Goal: Task Accomplishment & Management: Manage account settings

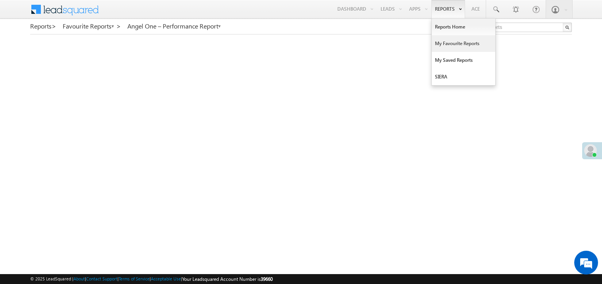
click at [443, 43] on link "My Favourite Reports" at bounding box center [463, 43] width 63 height 17
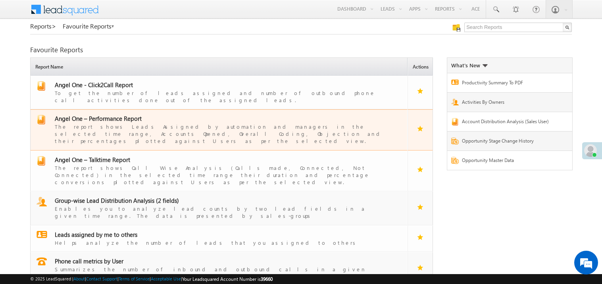
click at [98, 115] on span "Angel One – Performance Report" at bounding box center [98, 119] width 87 height 8
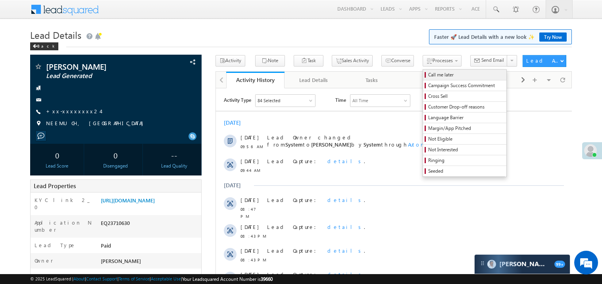
click at [428, 73] on span "Call me later" at bounding box center [465, 74] width 75 height 7
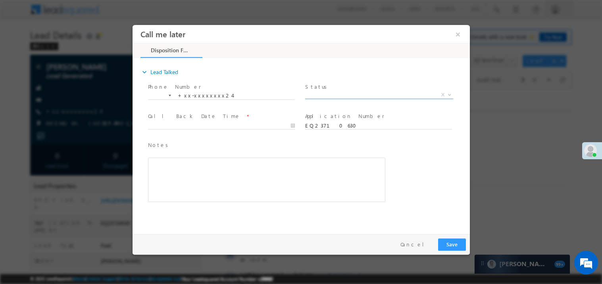
click at [316, 96] on span "X" at bounding box center [379, 95] width 148 height 8
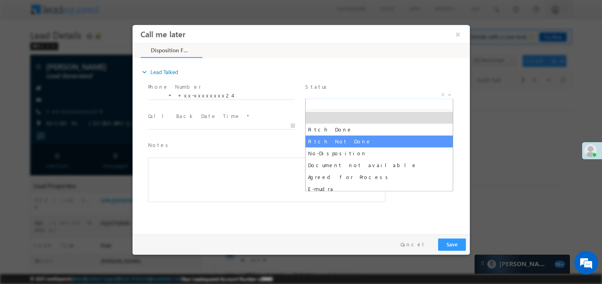
select select "Pitch Not Done"
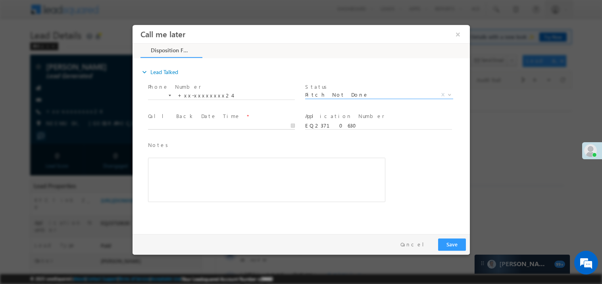
click at [180, 127] on body "Call me later ×" at bounding box center [300, 128] width 337 height 206
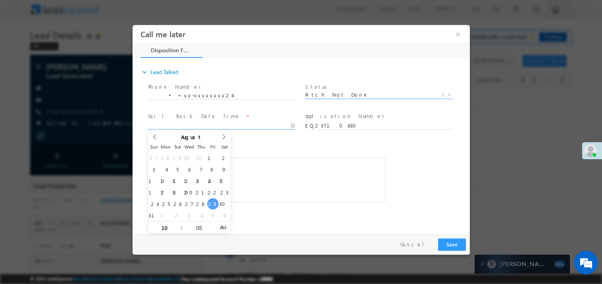
type input "08/29/25 10:05 AM"
click at [289, 191] on div "Rich Text Editor, 40788eee-0fb2-11ec-a811-0adc8a9d82c2__tab1__section1__Notes__…" at bounding box center [266, 179] width 237 height 44
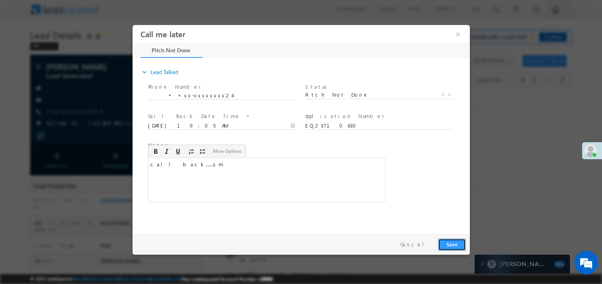
click at [453, 243] on button "Save" at bounding box center [452, 244] width 28 height 12
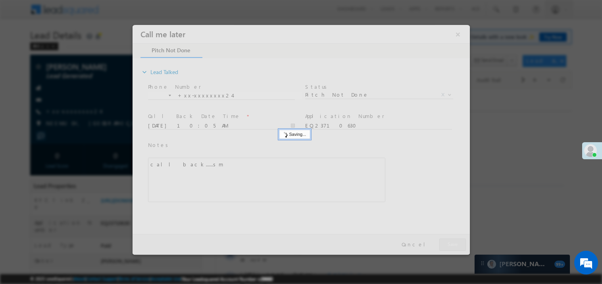
click at [453, 243] on div at bounding box center [300, 140] width 337 height 230
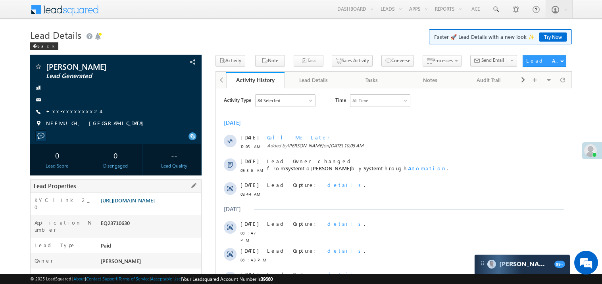
click at [144, 203] on link "https://angelbroking1-pk3em7sa.customui-test.leadsquared.com?leadId=e7dead8f-c0…" at bounding box center [128, 200] width 54 height 7
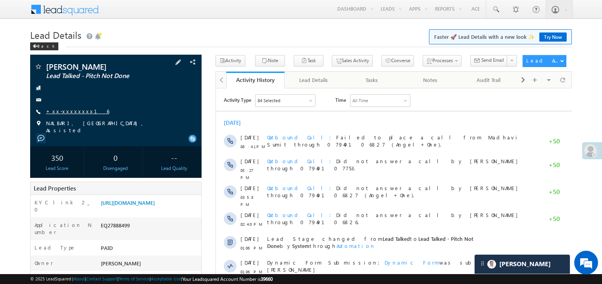
click at [72, 113] on link "+xx-xxxxxxxx16" at bounding box center [77, 111] width 63 height 7
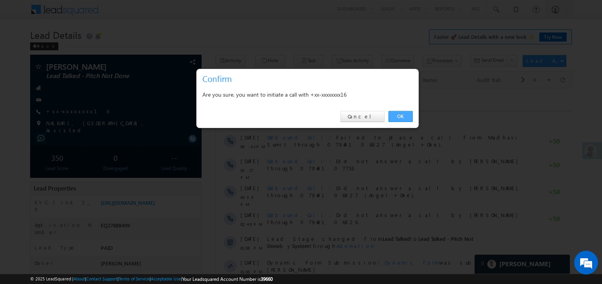
click at [402, 117] on link "OK" at bounding box center [400, 116] width 24 height 11
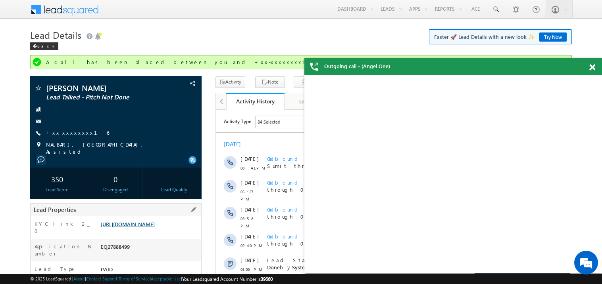
click at [154, 210] on div "Lead Properties" at bounding box center [115, 209] width 171 height 13
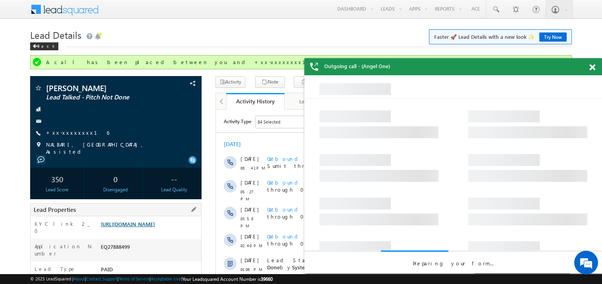
click at [152, 225] on link "https://angelbroking1-pk3em7sa.customui-test.leadsquared.com?leadId=5657ba60-e0…" at bounding box center [128, 224] width 54 height 7
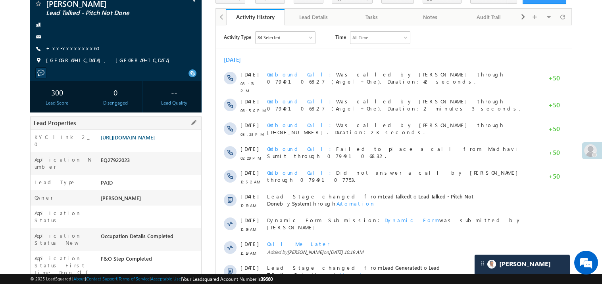
click at [146, 141] on link "https://angelbroking1-pk3em7sa.customui-test.leadsquared.com?leadId=307a9a2a-ae…" at bounding box center [128, 137] width 54 height 7
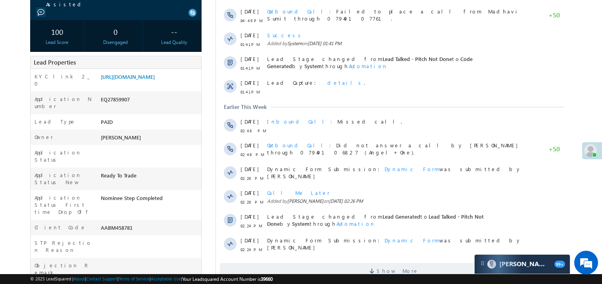
scroll to position [127, 0]
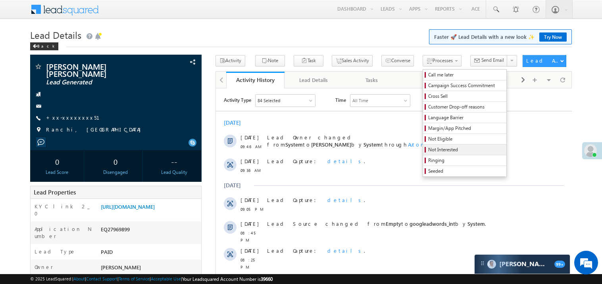
click at [429, 149] on span "Not Interested" at bounding box center [465, 149] width 75 height 7
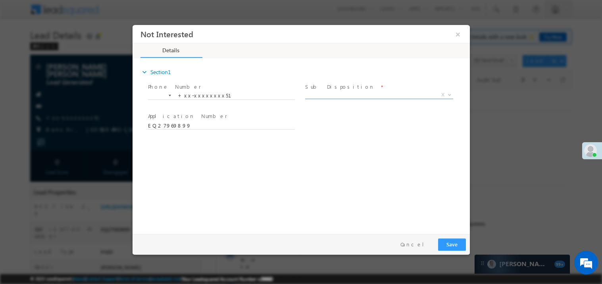
click at [326, 95] on span "X" at bounding box center [379, 95] width 148 height 8
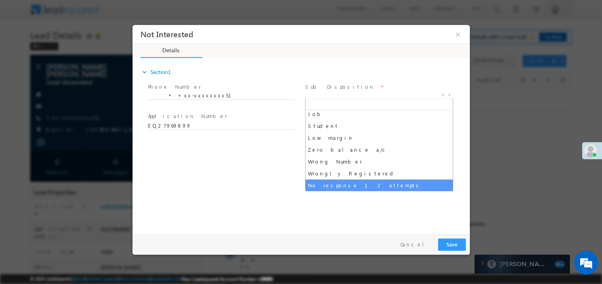
scroll to position [39, 0]
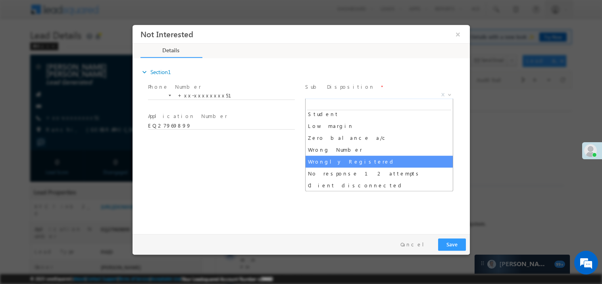
select select "Wrongly Registered"
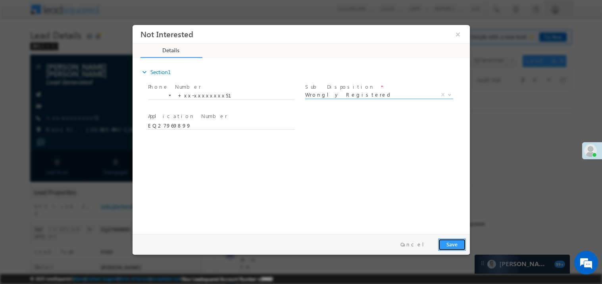
click at [456, 241] on button "Save" at bounding box center [452, 244] width 28 height 12
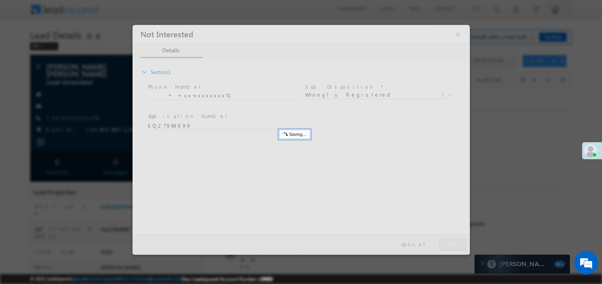
click at [456, 241] on div at bounding box center [300, 140] width 337 height 230
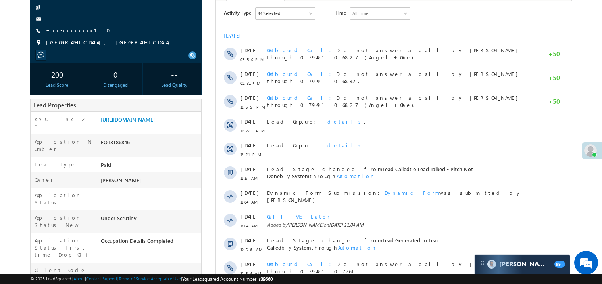
scroll to position [92, 0]
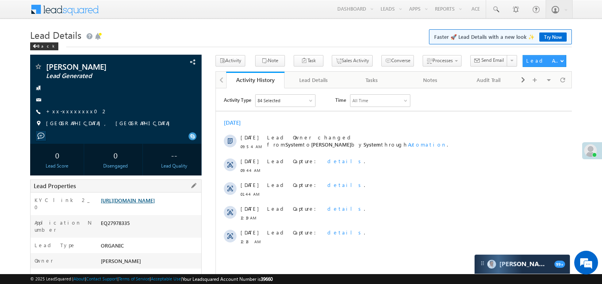
click at [144, 204] on link "https://angelbroking1-pk3em7sa.customui-test.leadsquared.com?leadId=bdba2d5d-dd…" at bounding box center [128, 200] width 54 height 7
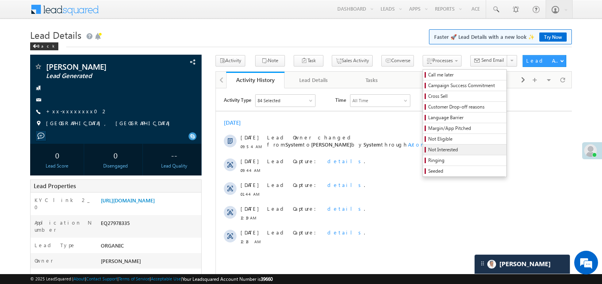
click at [428, 148] on span "Not Interested" at bounding box center [465, 149] width 75 height 7
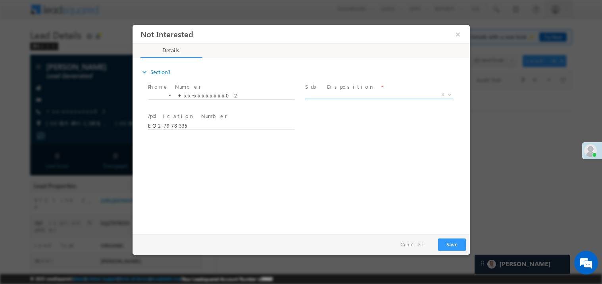
click at [326, 93] on span "X" at bounding box center [379, 95] width 148 height 8
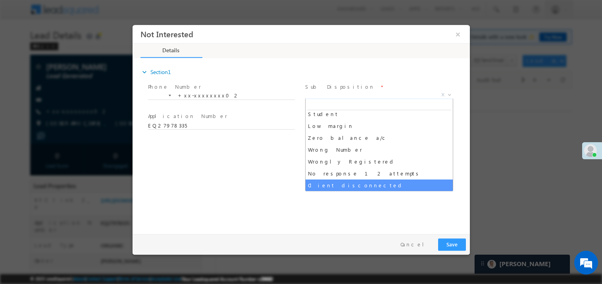
scroll to position [51, 0]
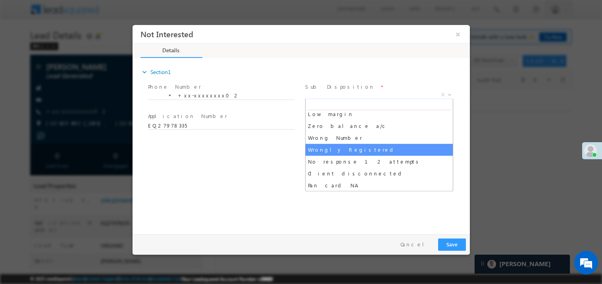
select select "Wrongly Registered"
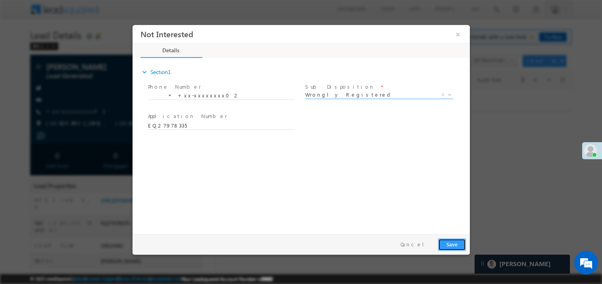
click at [453, 243] on button "Save" at bounding box center [452, 244] width 28 height 12
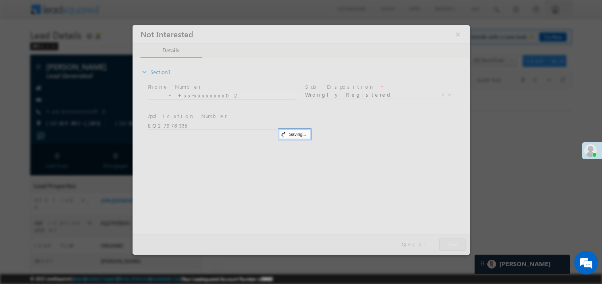
click at [453, 243] on div at bounding box center [300, 140] width 337 height 230
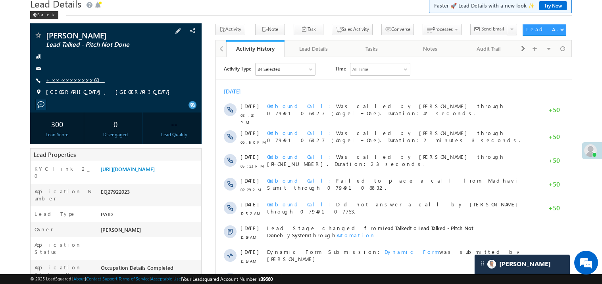
click at [74, 79] on link "+xx-xxxxxxxx60" at bounding box center [75, 80] width 59 height 7
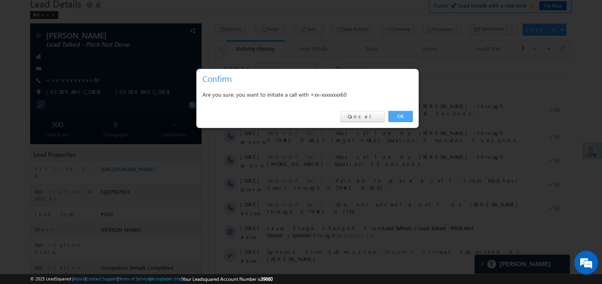
click at [403, 114] on link "OK" at bounding box center [400, 116] width 24 height 11
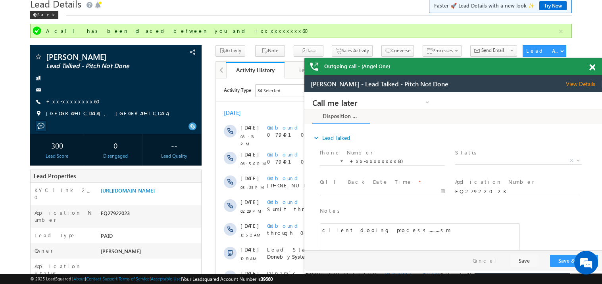
click at [594, 69] on span at bounding box center [592, 67] width 6 height 7
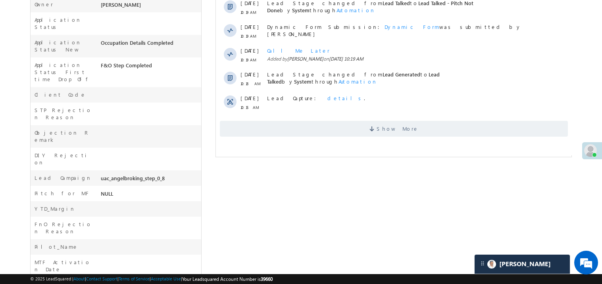
scroll to position [285, 0]
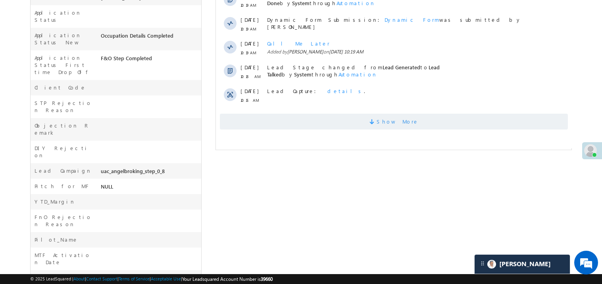
click at [319, 118] on span "Show More" at bounding box center [393, 122] width 348 height 16
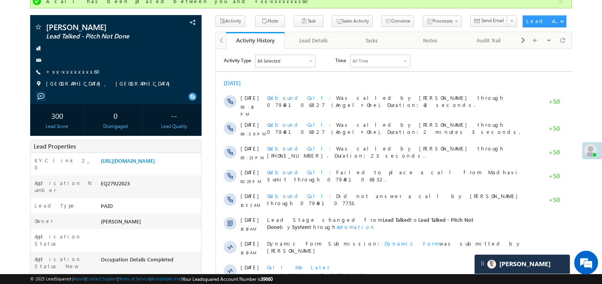
scroll to position [0, 0]
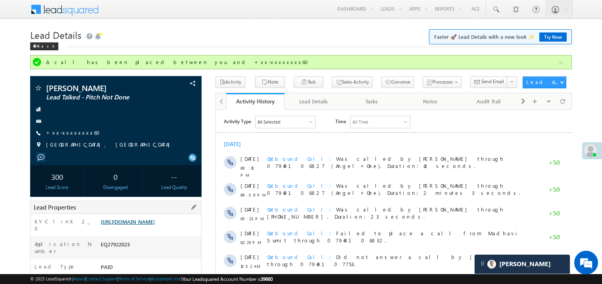
click at [147, 225] on link "https://angelbroking1-pk3em7sa.customui-test.leadsquared.com?leadId=307a9a2a-ae…" at bounding box center [128, 222] width 54 height 7
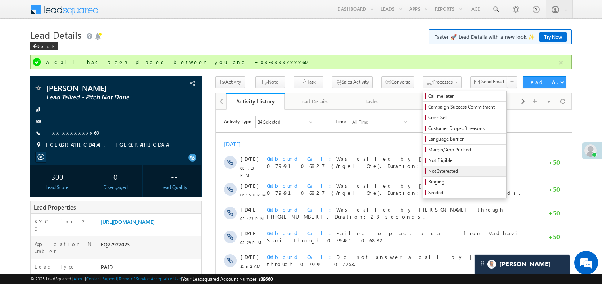
click at [448, 172] on span "Not Interested" at bounding box center [465, 171] width 75 height 7
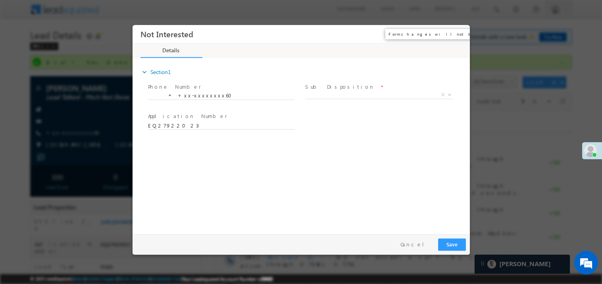
click at [457, 35] on button "×" at bounding box center [457, 34] width 13 height 15
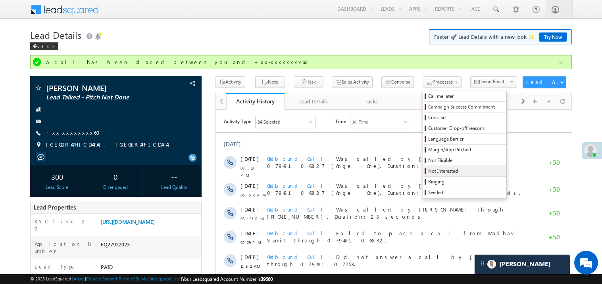
click at [440, 172] on span "Not Interested" at bounding box center [465, 171] width 75 height 7
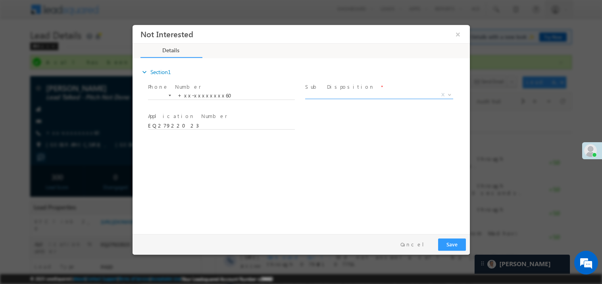
click at [346, 95] on span "X" at bounding box center [379, 95] width 148 height 8
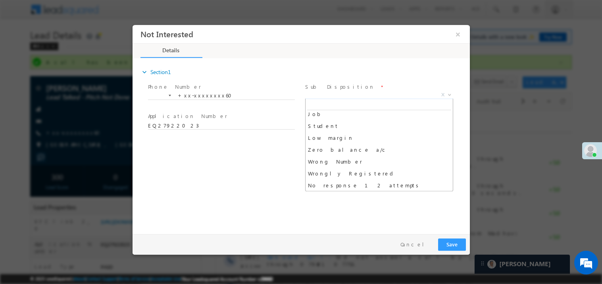
scroll to position [39, 0]
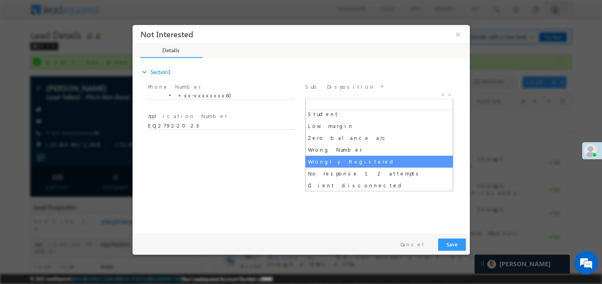
select select "Wrongly Registered"
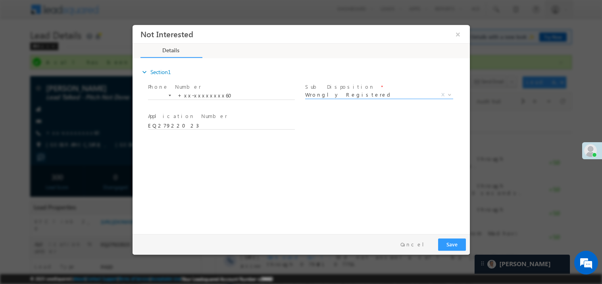
click at [489, 141] on div at bounding box center [301, 142] width 602 height 284
click at [460, 34] on button "×" at bounding box center [457, 34] width 13 height 15
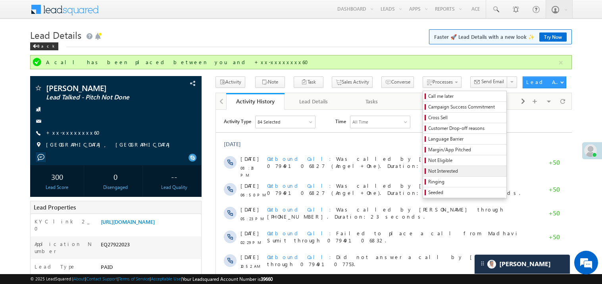
click at [428, 172] on span "Not Interested" at bounding box center [465, 171] width 75 height 7
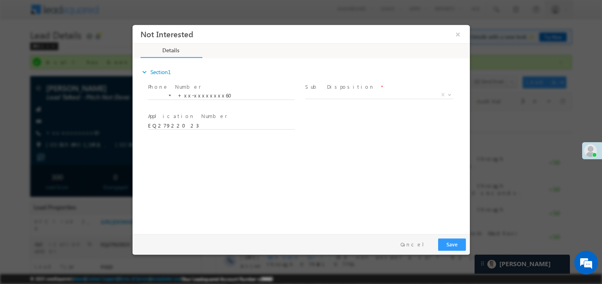
scroll to position [0, 0]
click at [317, 95] on span "X" at bounding box center [379, 95] width 148 height 8
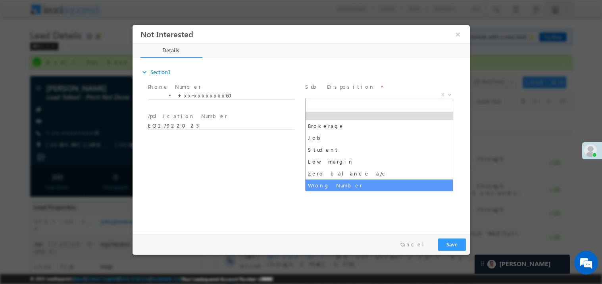
scroll to position [27, 0]
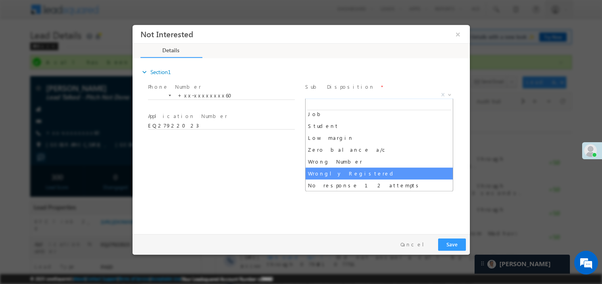
select select "Wrongly Registered"
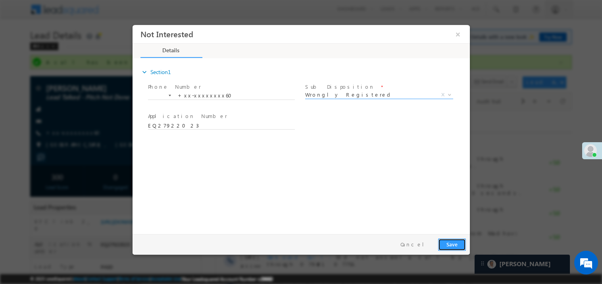
click at [454, 246] on button "Save" at bounding box center [452, 244] width 28 height 12
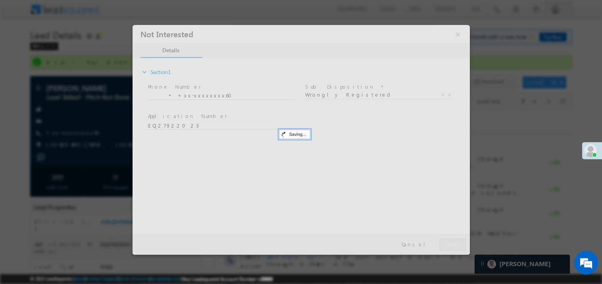
click at [454, 246] on div at bounding box center [300, 140] width 337 height 230
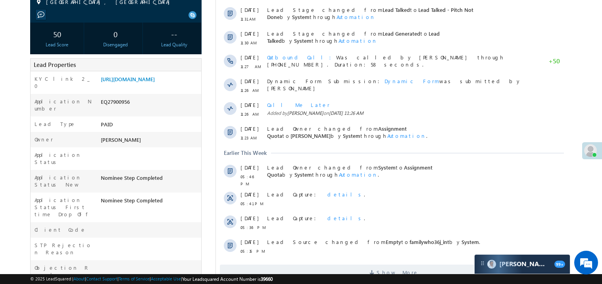
scroll to position [127, 0]
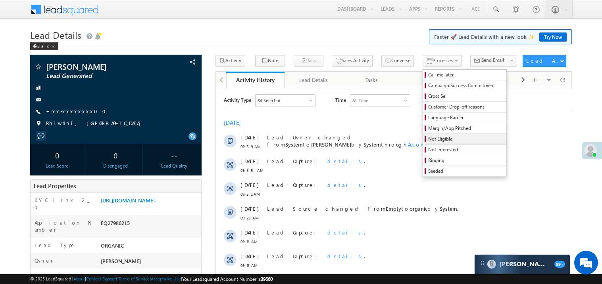
click at [428, 140] on span "Not Eligible" at bounding box center [465, 139] width 75 height 7
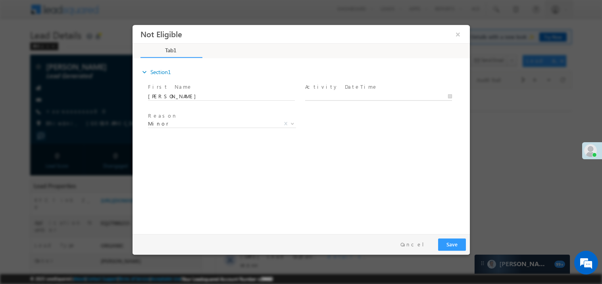
click at [325, 93] on body "Not Eligible ×" at bounding box center [300, 128] width 337 height 206
type input "[DATE] 10:31 AM"
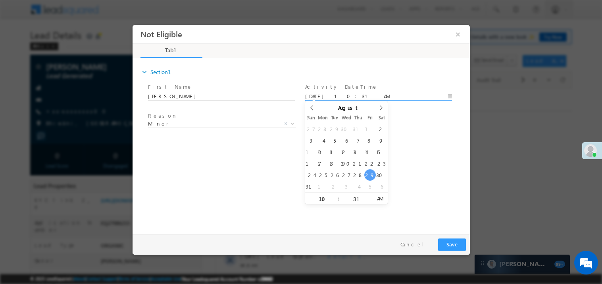
click at [255, 170] on div "expand_more Section1 First Name *" at bounding box center [302, 144] width 333 height 171
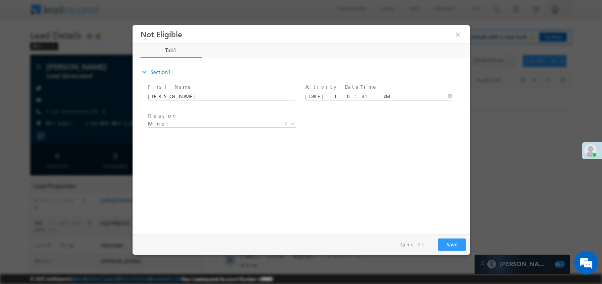
click at [175, 123] on span "Minor" at bounding box center [212, 123] width 129 height 7
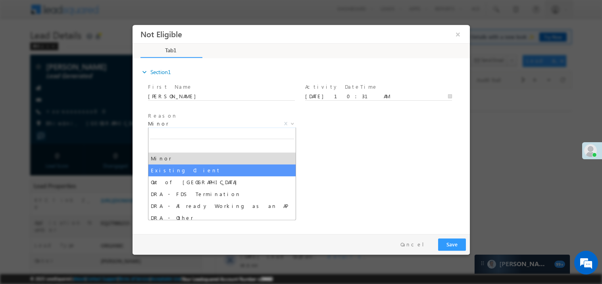
select select "Existing Client"
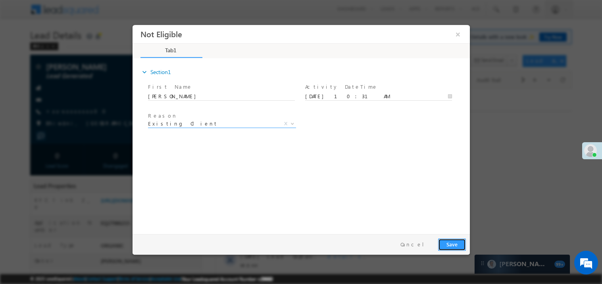
click at [451, 247] on button "Save" at bounding box center [452, 244] width 28 height 12
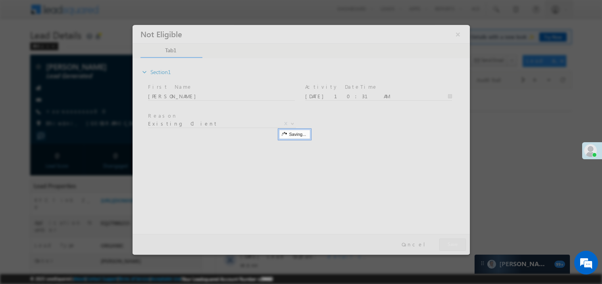
click at [451, 247] on div at bounding box center [300, 140] width 337 height 230
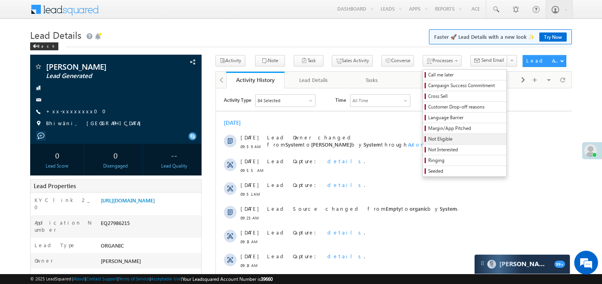
click at [428, 140] on span "Not Eligible" at bounding box center [465, 139] width 75 height 7
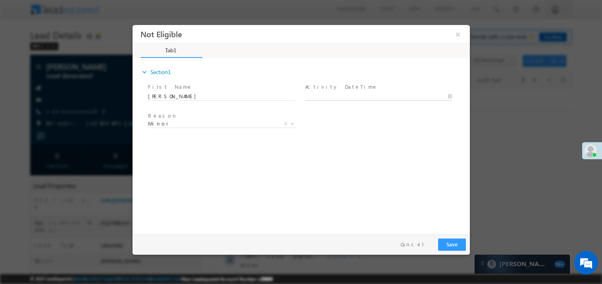
click at [326, 95] on body "Not Eligible ×" at bounding box center [300, 128] width 337 height 206
type input "[DATE] 10:32 AM"
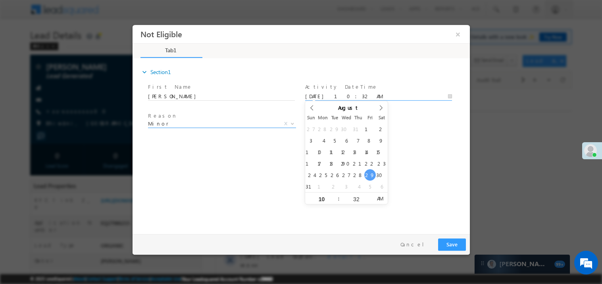
click at [167, 121] on span "Minor" at bounding box center [212, 123] width 129 height 7
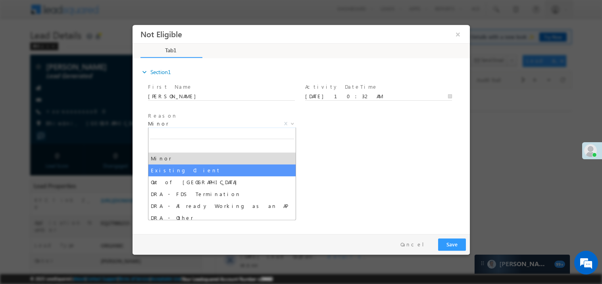
select select "Existing Client"
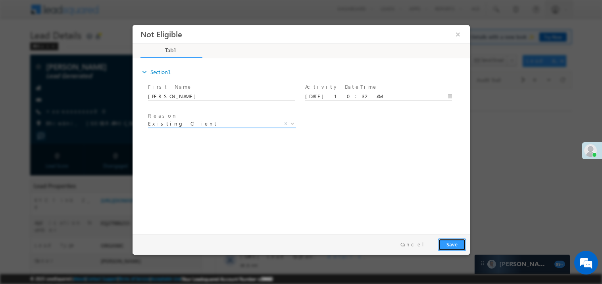
click at [457, 246] on button "Save" at bounding box center [452, 244] width 28 height 12
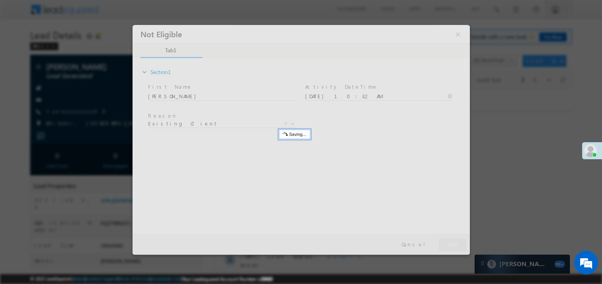
click at [457, 246] on div at bounding box center [300, 140] width 337 height 230
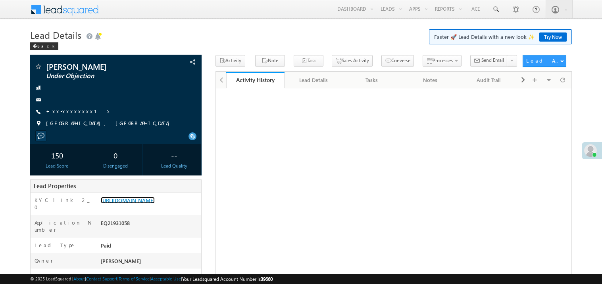
click at [152, 204] on link "[URL][DOMAIN_NAME]" at bounding box center [128, 200] width 54 height 7
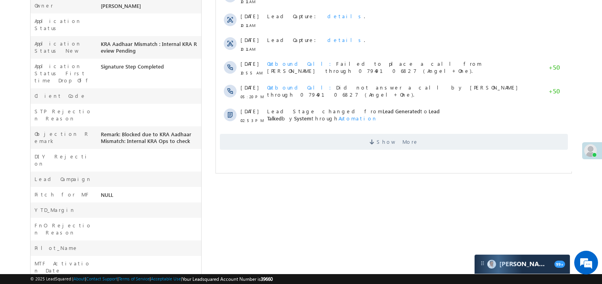
scroll to position [308, 0]
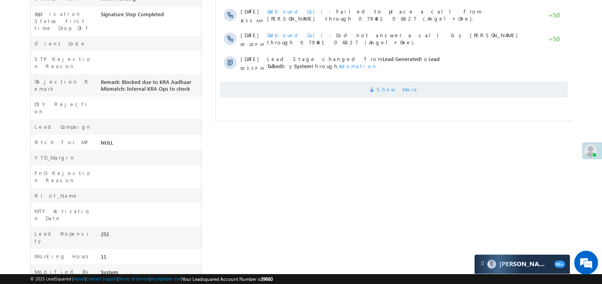
click at [434, 94] on span "Show More" at bounding box center [393, 90] width 348 height 16
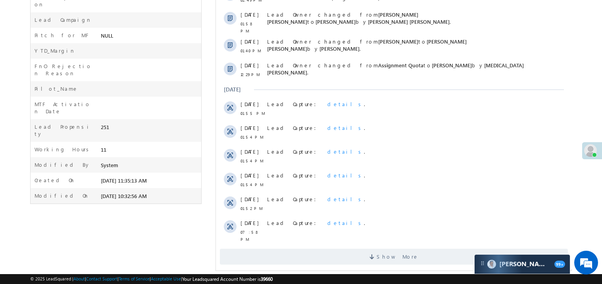
scroll to position [421, 0]
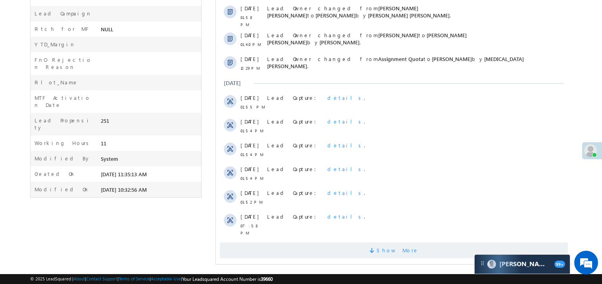
click at [435, 250] on span "Show More" at bounding box center [393, 251] width 348 height 16
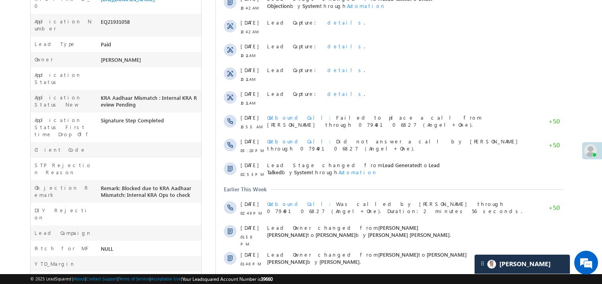
scroll to position [0, 0]
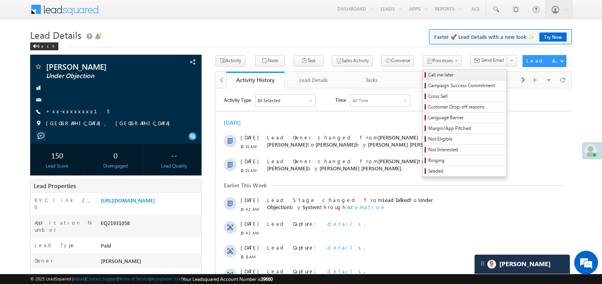
click at [428, 74] on span "Call me later" at bounding box center [465, 74] width 75 height 7
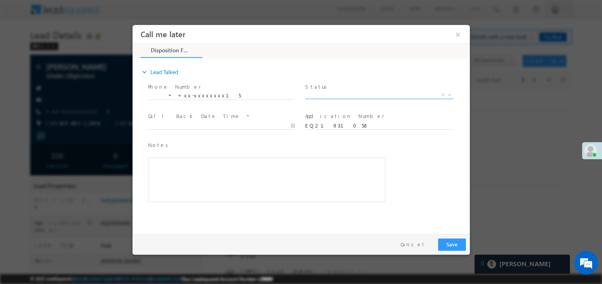
click at [332, 94] on span "X" at bounding box center [379, 95] width 148 height 8
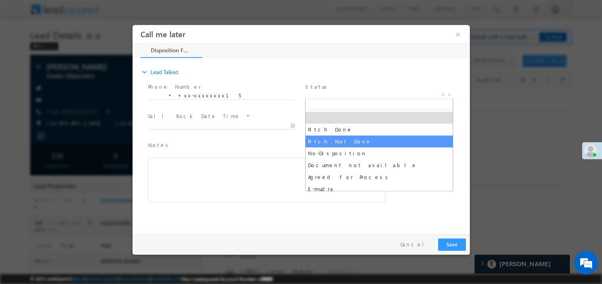
select select "Pitch Not Done"
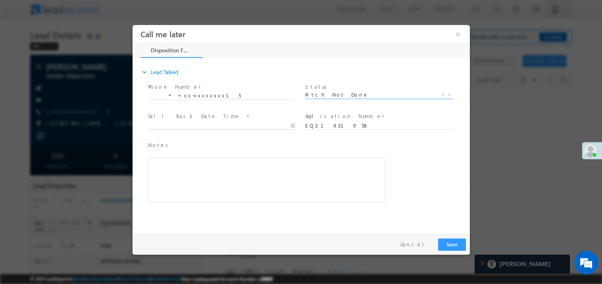
click at [177, 127] on body "Call me later ×" at bounding box center [300, 128] width 337 height 206
type input "08/29/25 11:00 AM"
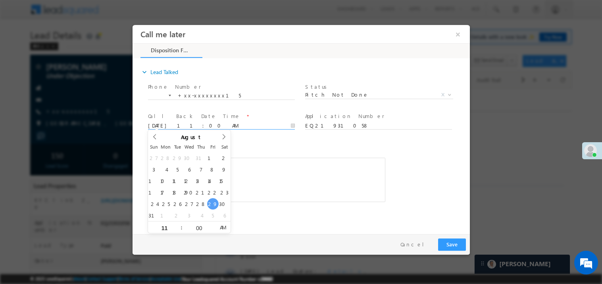
click at [264, 151] on div "Notes * Editor toolbars Basic Styles Bold Italic Underline Paragraph Insert/Rem…" at bounding box center [266, 171] width 237 height 61
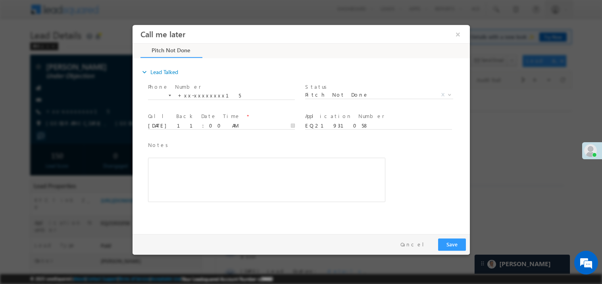
click at [241, 179] on div "Rich Text Editor, 40788eee-0fb2-11ec-a811-0adc8a9d82c2__tab1__section1__Notes__…" at bounding box center [266, 179] width 237 height 44
click at [455, 241] on button "Save" at bounding box center [452, 244] width 28 height 12
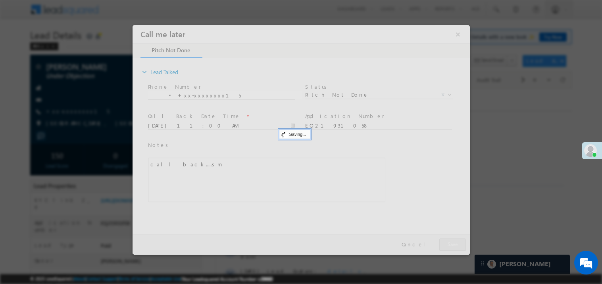
click at [455, 241] on div at bounding box center [300, 140] width 337 height 230
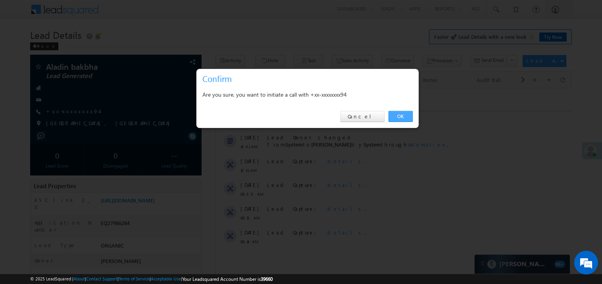
click at [397, 116] on link "OK" at bounding box center [400, 116] width 24 height 11
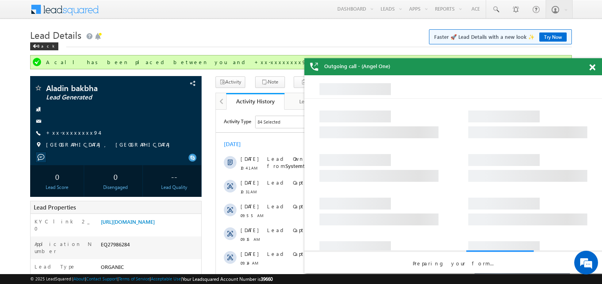
click at [592, 68] on span at bounding box center [592, 67] width 6 height 7
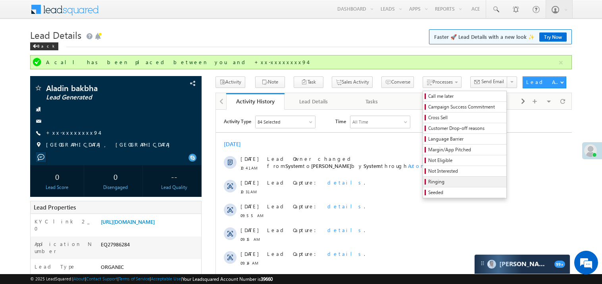
click at [444, 181] on span "Ringing" at bounding box center [465, 182] width 75 height 7
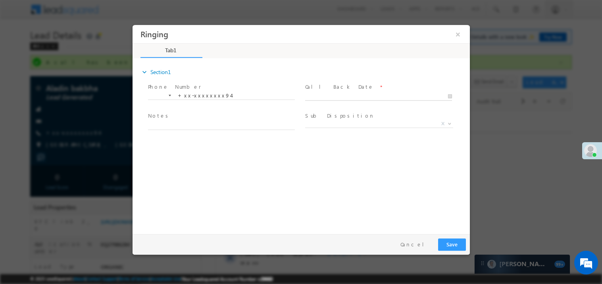
click at [327, 97] on body "Ringing ×" at bounding box center [300, 128] width 337 height 206
type input "08/29/25 10:44 AM"
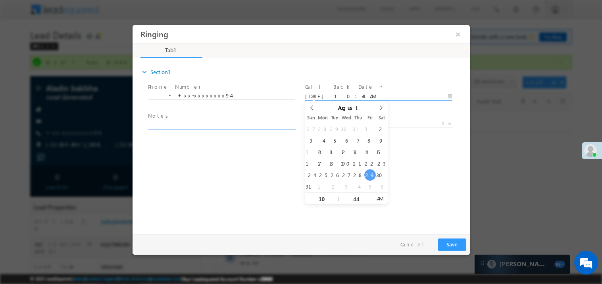
click at [196, 128] on textarea at bounding box center [221, 125] width 147 height 9
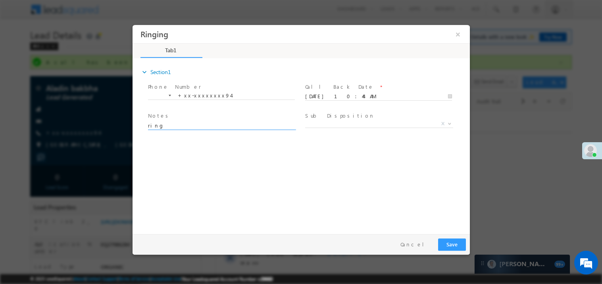
type textarea "ring"
click at [457, 245] on button "Save" at bounding box center [452, 244] width 28 height 12
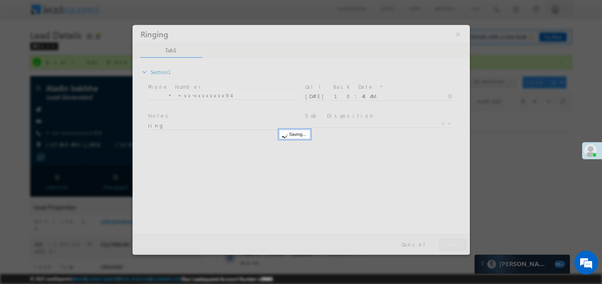
click at [457, 245] on div at bounding box center [300, 140] width 337 height 230
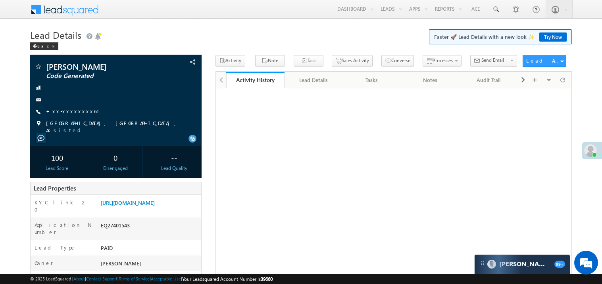
click at [71, 115] on span "+xx-xxxxxxxx61" at bounding box center [77, 112] width 63 height 8
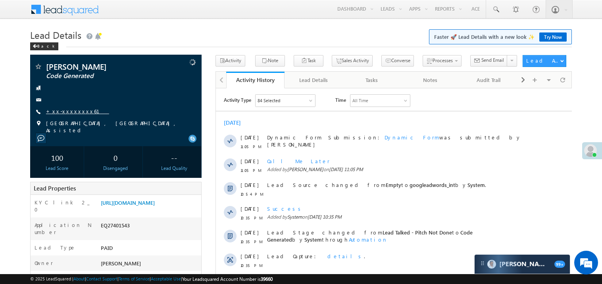
click at [70, 111] on link "+xx-xxxxxxxx61" at bounding box center [77, 111] width 63 height 7
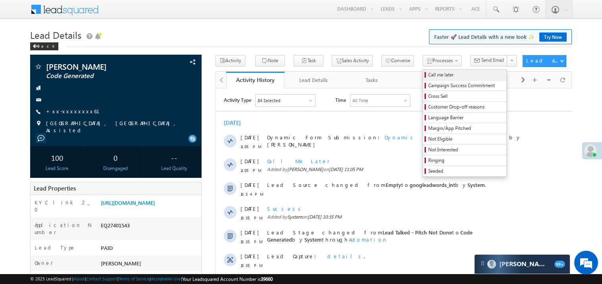
click at [428, 75] on span "Call me later" at bounding box center [465, 74] width 75 height 7
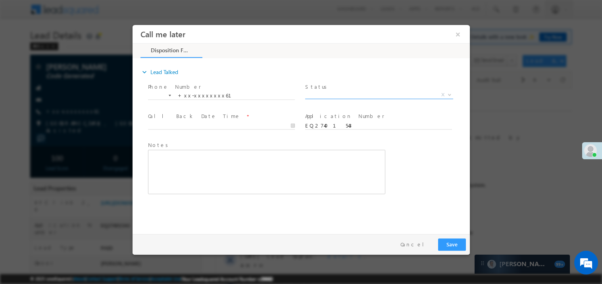
click at [330, 91] on span "X" at bounding box center [379, 95] width 148 height 8
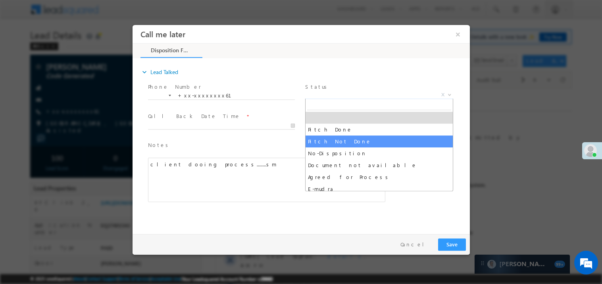
select select "Pitch Not Done"
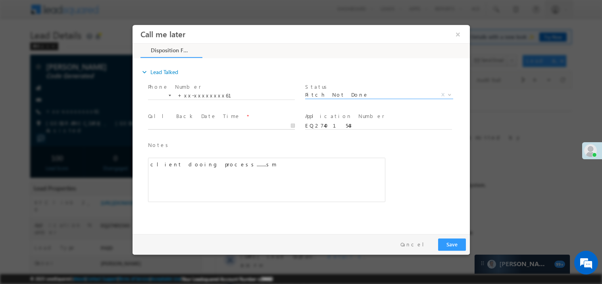
click at [189, 126] on body "Call me later ×" at bounding box center [300, 128] width 337 height 206
type input "[DATE] 10:52 AM"
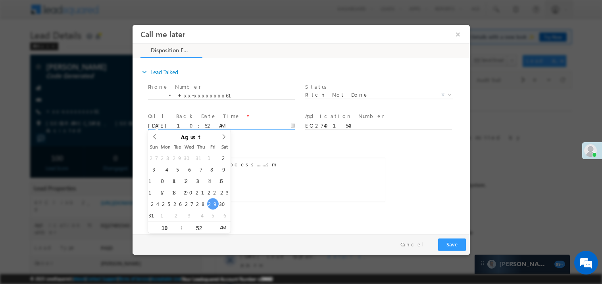
click at [352, 179] on div "client dooing process........sm" at bounding box center [266, 179] width 237 height 44
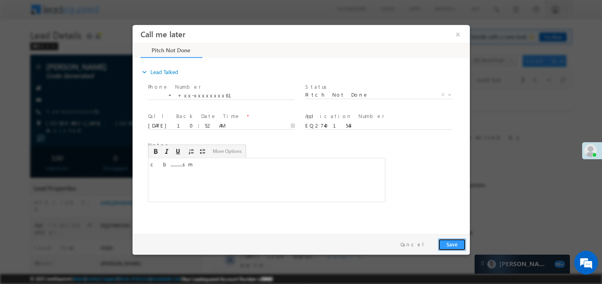
click at [455, 244] on button "Save" at bounding box center [452, 244] width 28 height 12
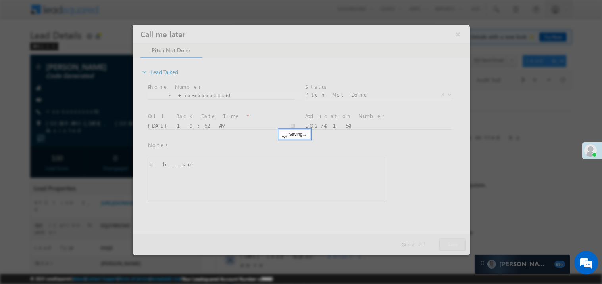
click at [455, 244] on div at bounding box center [300, 140] width 337 height 230
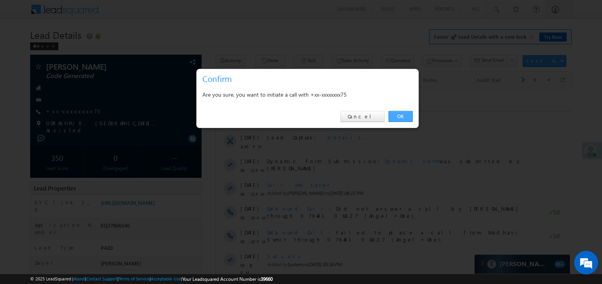
click at [398, 114] on link "OK" at bounding box center [400, 116] width 24 height 11
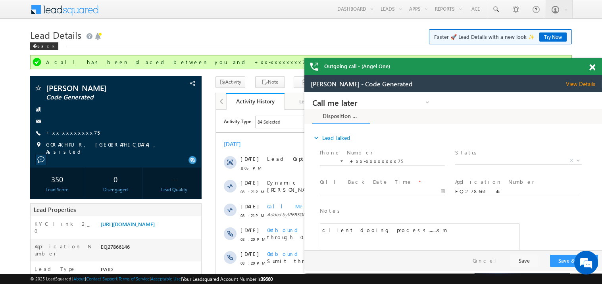
click at [593, 67] on span at bounding box center [592, 67] width 6 height 7
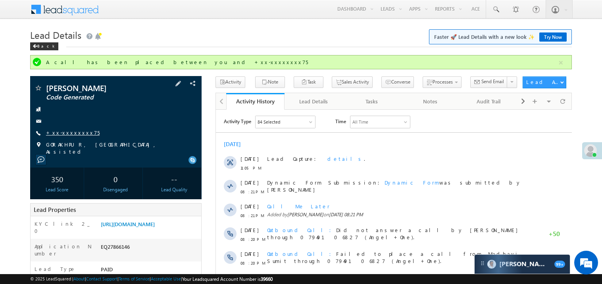
click at [67, 130] on link "+xx-xxxxxxxx75" at bounding box center [73, 132] width 54 height 7
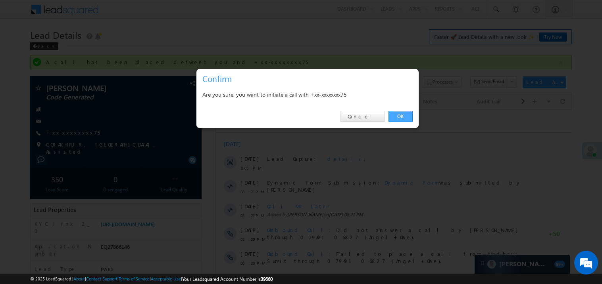
click at [395, 115] on link "OK" at bounding box center [400, 116] width 24 height 11
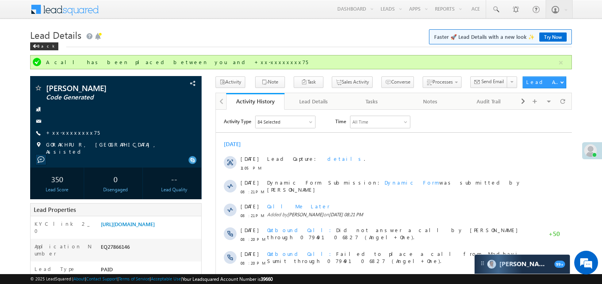
click at [395, 114] on div "Activity Type 84 Selected Select All Sales Activities 1 Sales Activity Email Ac…" at bounding box center [393, 271] width 356 height 320
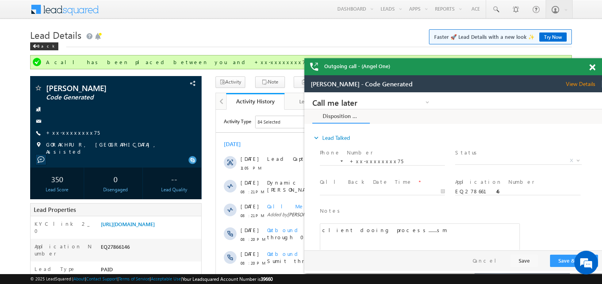
click at [592, 70] on span at bounding box center [592, 67] width 6 height 7
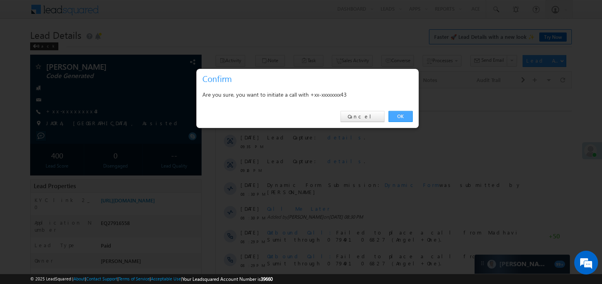
click at [401, 116] on link "OK" at bounding box center [400, 116] width 24 height 11
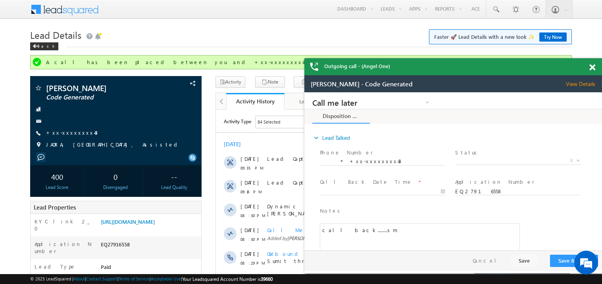
click at [592, 64] on span at bounding box center [592, 67] width 6 height 7
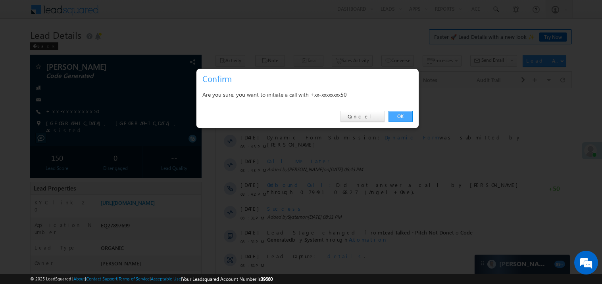
click at [399, 117] on link "OK" at bounding box center [400, 116] width 24 height 11
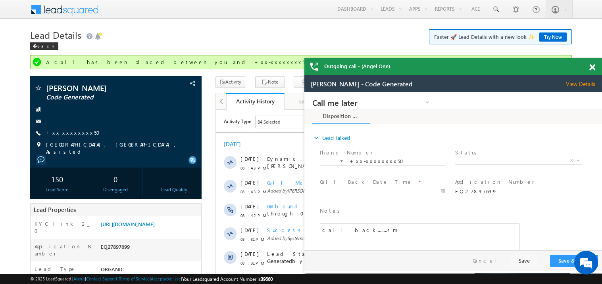
click at [594, 67] on span at bounding box center [592, 67] width 6 height 7
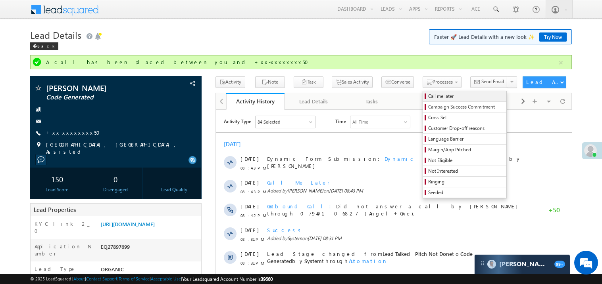
click at [428, 100] on span "Call me later" at bounding box center [465, 96] width 75 height 7
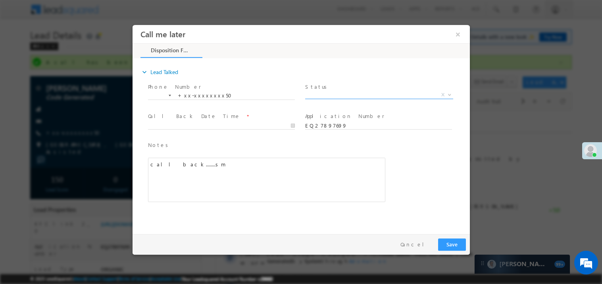
click at [328, 95] on span "X" at bounding box center [379, 95] width 148 height 8
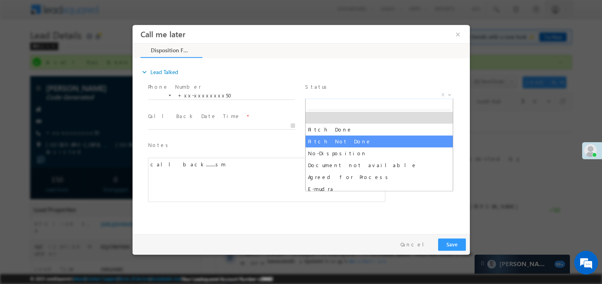
select select "Pitch Not Done"
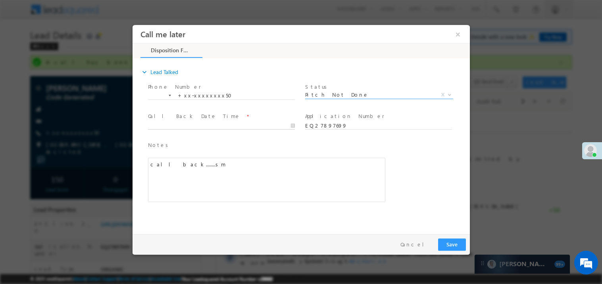
click at [170, 123] on body "Call me later ×" at bounding box center [300, 128] width 337 height 206
type input "08/29/25 10:57 AM"
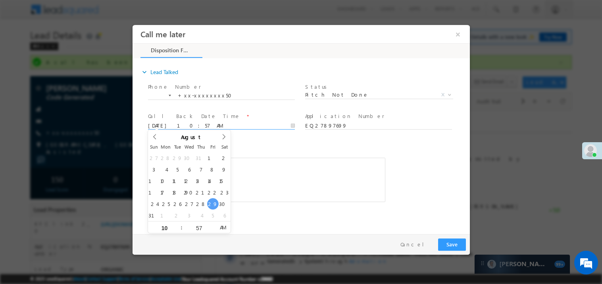
click at [294, 188] on div "call back........sm" at bounding box center [266, 179] width 237 height 44
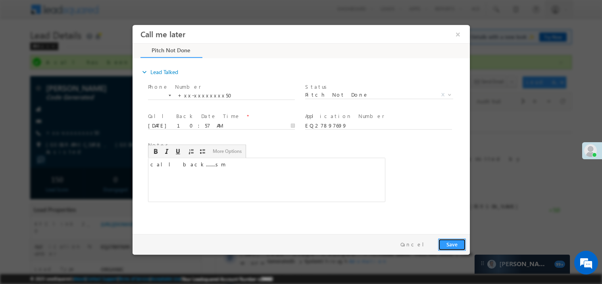
click at [459, 246] on button "Save" at bounding box center [452, 244] width 28 height 12
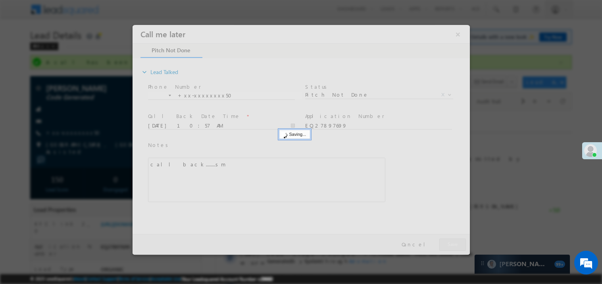
click at [459, 246] on div at bounding box center [300, 140] width 337 height 230
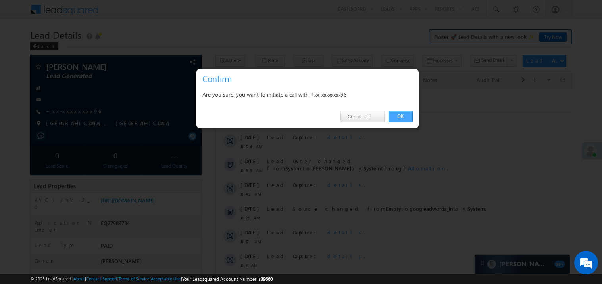
click at [400, 116] on link "OK" at bounding box center [400, 116] width 24 height 11
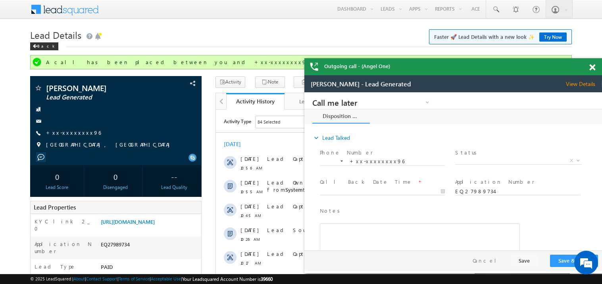
click at [593, 67] on span at bounding box center [592, 67] width 6 height 7
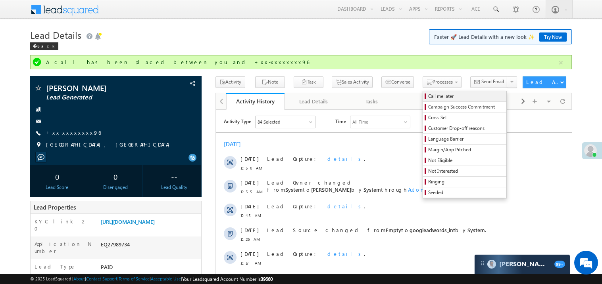
click at [428, 95] on span "Call me later" at bounding box center [465, 96] width 75 height 7
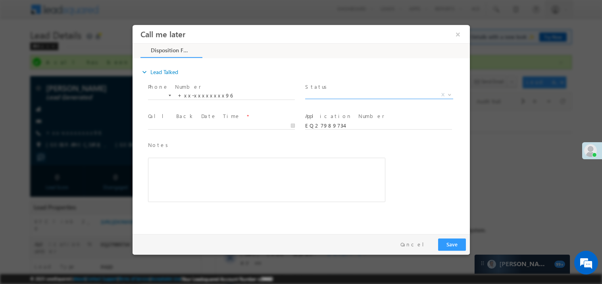
click at [322, 94] on span "X" at bounding box center [379, 95] width 148 height 8
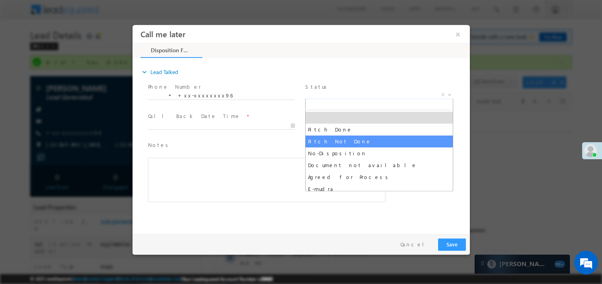
select select "Pitch Not Done"
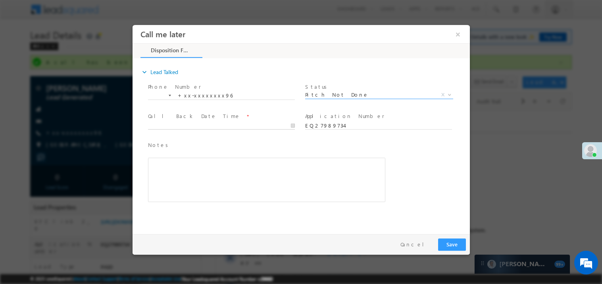
click at [174, 125] on body "Call me later ×" at bounding box center [300, 128] width 337 height 206
type input "08/29/25 10:59 AM"
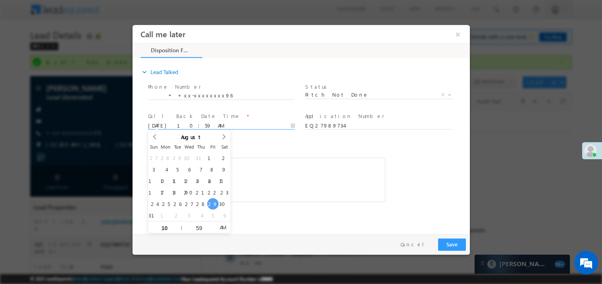
click at [267, 159] on div "Rich Text Editor, 40788eee-0fb2-11ec-a811-0adc8a9d82c2__tab1__section1__Notes__…" at bounding box center [266, 179] width 237 height 44
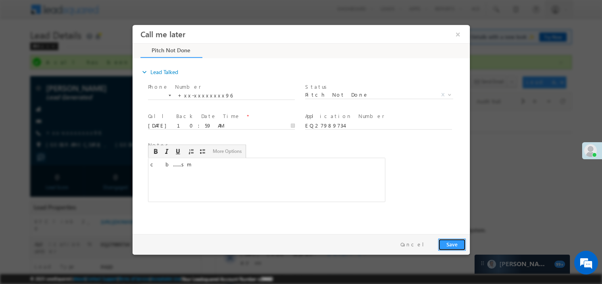
click at [452, 242] on button "Save" at bounding box center [452, 244] width 28 height 12
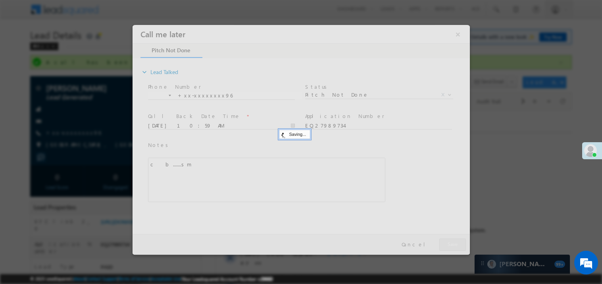
click at [452, 242] on div at bounding box center [300, 140] width 337 height 230
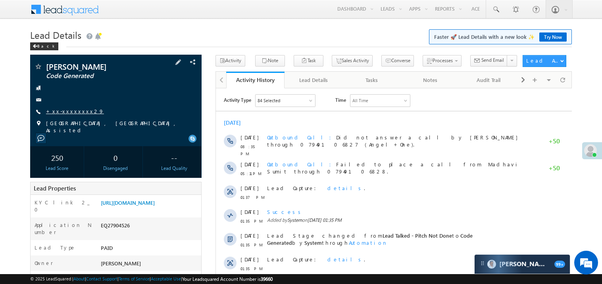
click at [73, 112] on link "+xx-xxxxxxxx29" at bounding box center [75, 111] width 58 height 7
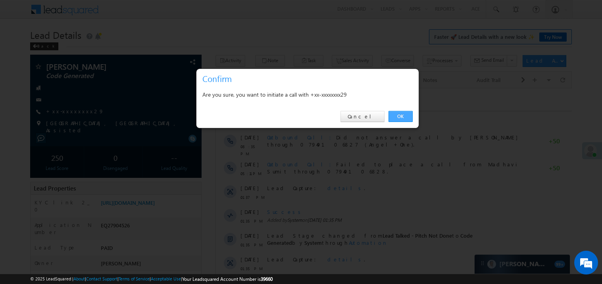
click at [399, 115] on link "OK" at bounding box center [400, 116] width 24 height 11
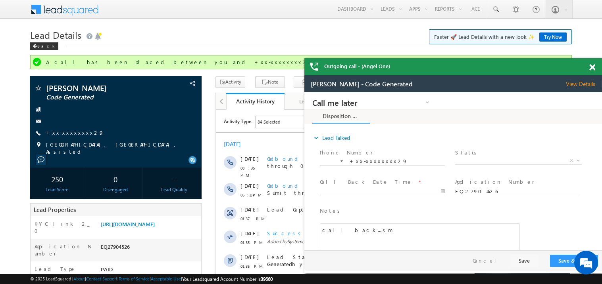
click at [593, 66] on span at bounding box center [592, 67] width 6 height 7
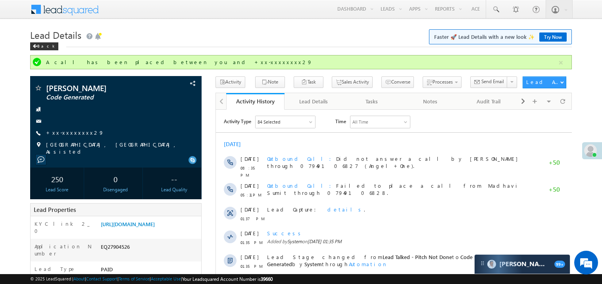
click at [394, 139] on div "[DATE] [DATE] 08:35 PM Outbound Call Did not answer a call by [PERSON_NAME] thr…" at bounding box center [393, 264] width 356 height 256
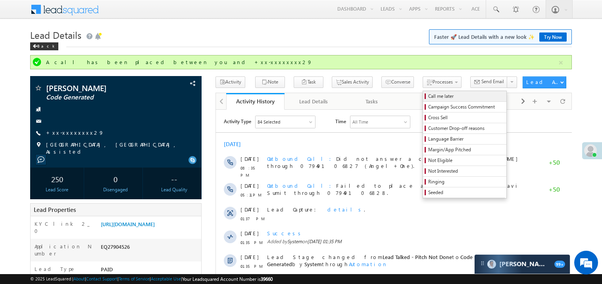
click at [428, 99] on span "Call me later" at bounding box center [465, 96] width 75 height 7
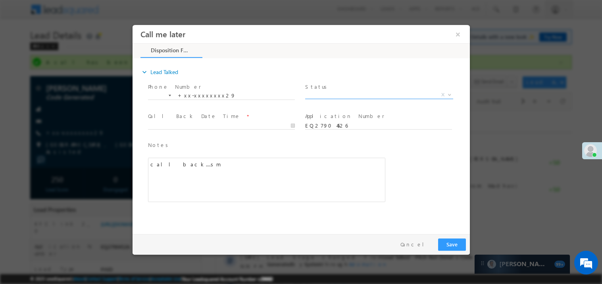
click at [331, 94] on span "X" at bounding box center [379, 95] width 148 height 8
select select "Pitch Not Done"
click at [181, 124] on body "Call me later ×" at bounding box center [300, 128] width 337 height 206
type input "08/29/25 11:00 AM"
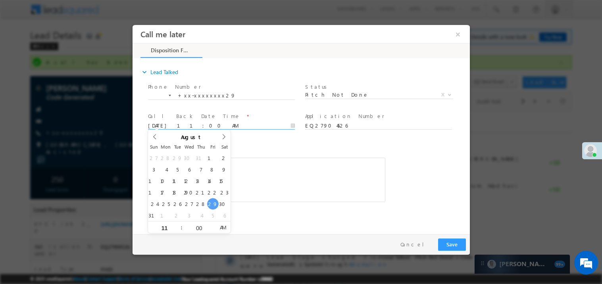
click at [283, 161] on div "call back....sm" at bounding box center [266, 179] width 237 height 44
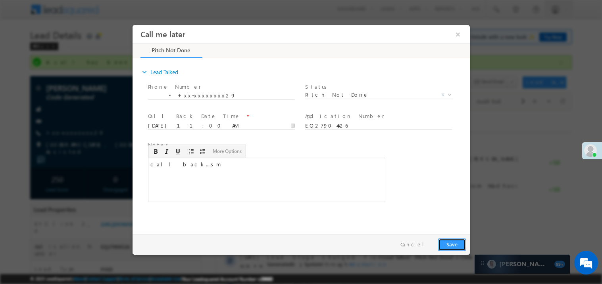
click at [453, 242] on button "Save" at bounding box center [452, 244] width 28 height 12
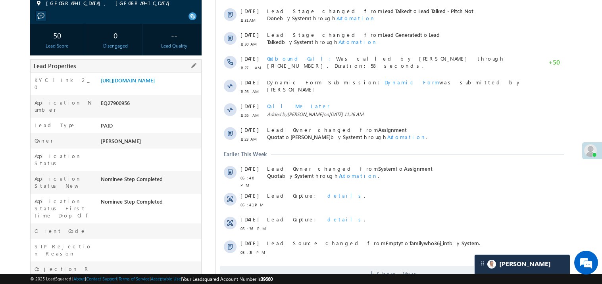
click at [149, 118] on div "Lead Type PAID" at bounding box center [116, 125] width 171 height 15
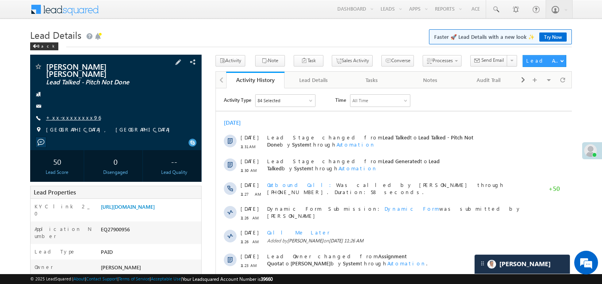
click at [71, 114] on link "+xx-xxxxxxxx96" at bounding box center [73, 117] width 55 height 7
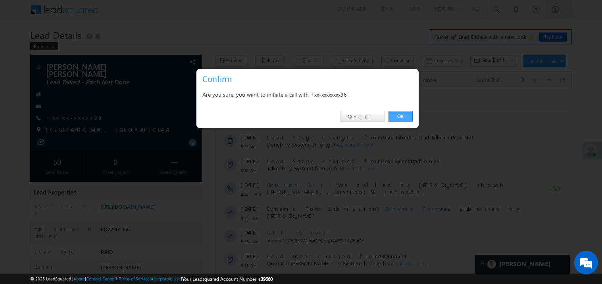
click at [398, 118] on link "OK" at bounding box center [400, 116] width 24 height 11
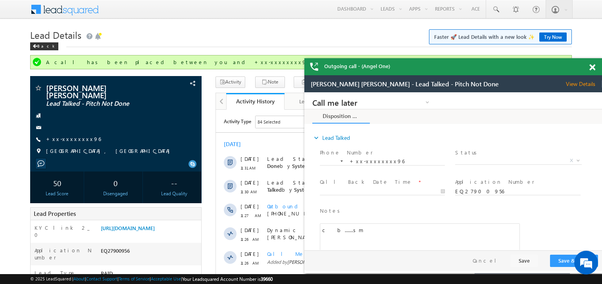
click at [593, 66] on span at bounding box center [592, 67] width 6 height 7
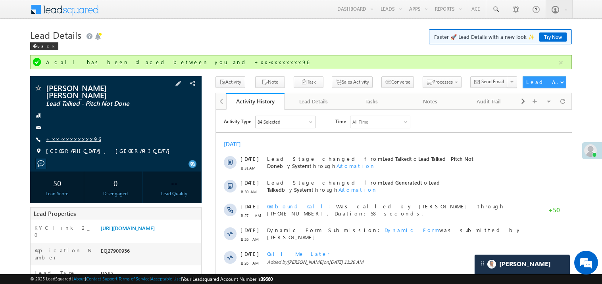
click at [70, 136] on link "+xx-xxxxxxxx96" at bounding box center [73, 139] width 55 height 7
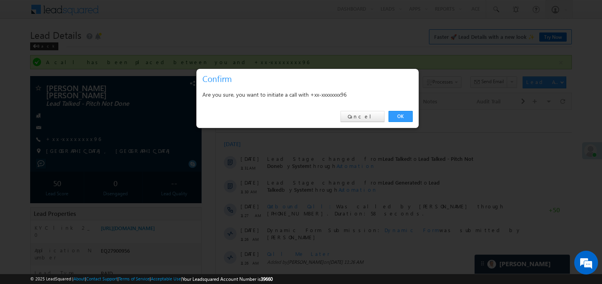
click at [153, 230] on div at bounding box center [301, 142] width 602 height 284
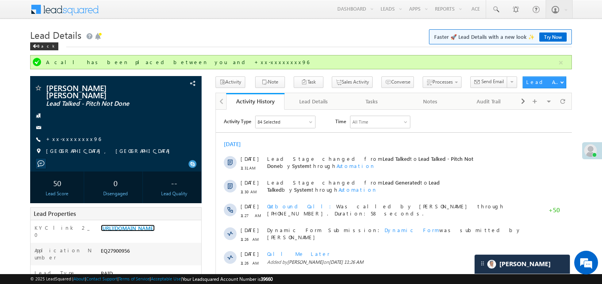
click at [153, 230] on link "https://angelbroking1-pk3em7sa.customui-test.leadsquared.com?leadId=75aa0220-d4…" at bounding box center [128, 228] width 54 height 7
click at [73, 137] on span "+xx-xxxxxxxx96" at bounding box center [73, 140] width 55 height 8
click at [75, 136] on link "+xx-xxxxxxxx96" at bounding box center [73, 139] width 55 height 7
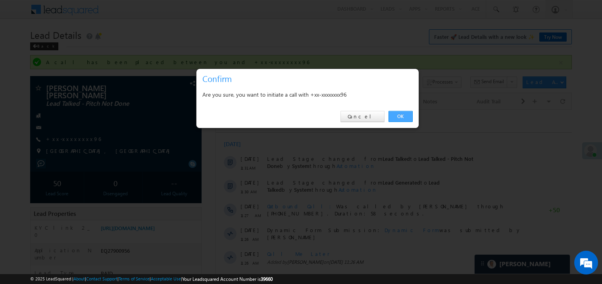
click at [400, 118] on link "OK" at bounding box center [400, 116] width 24 height 11
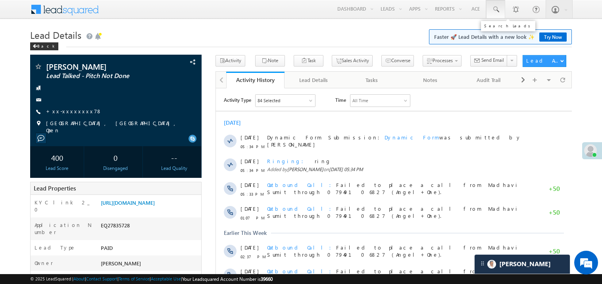
click at [496, 8] on span at bounding box center [495, 10] width 8 height 8
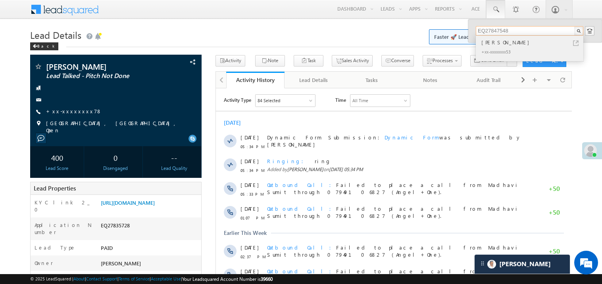
type input "EQ27847548"
click at [496, 41] on div "[PERSON_NAME]" at bounding box center [533, 42] width 106 height 9
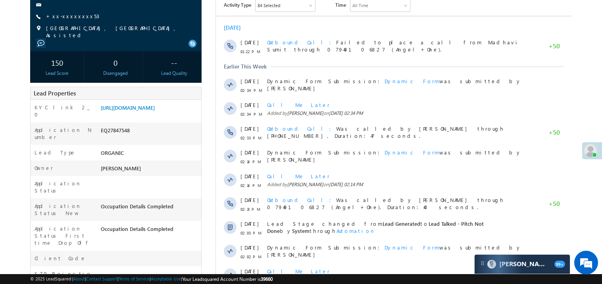
scroll to position [97, 0]
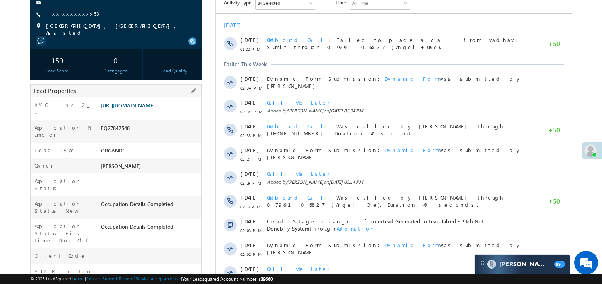
scroll to position [97, 0]
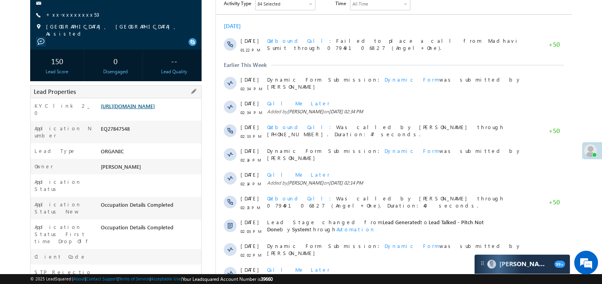
click at [144, 109] on link "https://angelbroking1-pk3em7sa.customui-test.leadsquared.com?leadId=b240dc06-49…" at bounding box center [128, 106] width 54 height 7
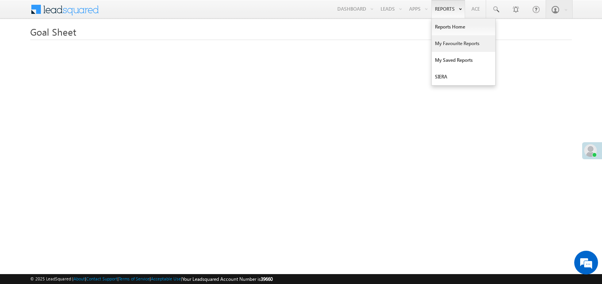
click at [444, 44] on link "My Favourite Reports" at bounding box center [463, 43] width 63 height 17
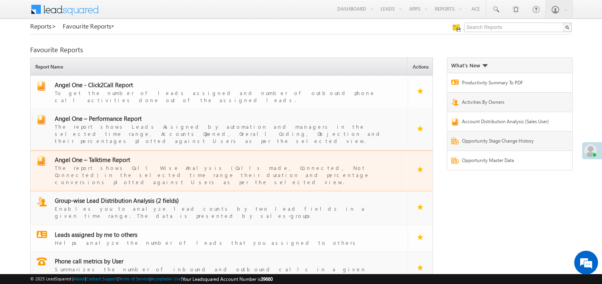
click at [97, 156] on span "Angel One – Talktime Report" at bounding box center [92, 160] width 75 height 8
